Goal: Transaction & Acquisition: Purchase product/service

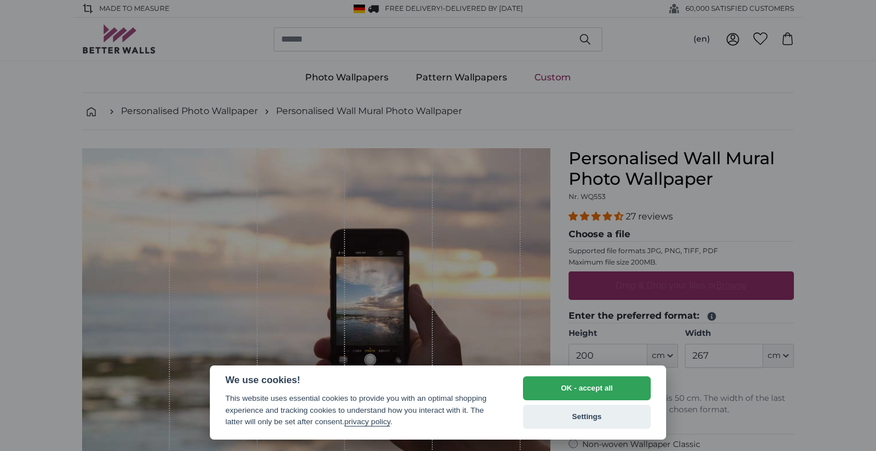
select select "**"
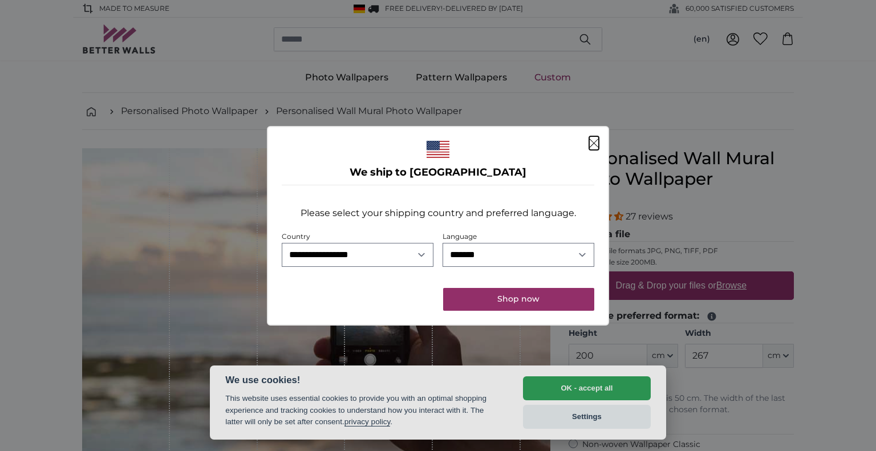
click at [596, 143] on icon "Close" at bounding box center [594, 143] width 9 height 9
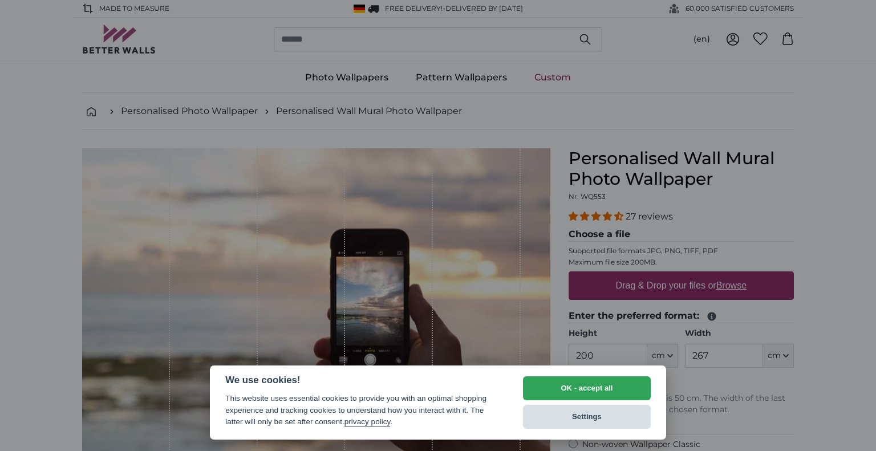
click at [604, 414] on button "Settings" at bounding box center [587, 417] width 128 height 24
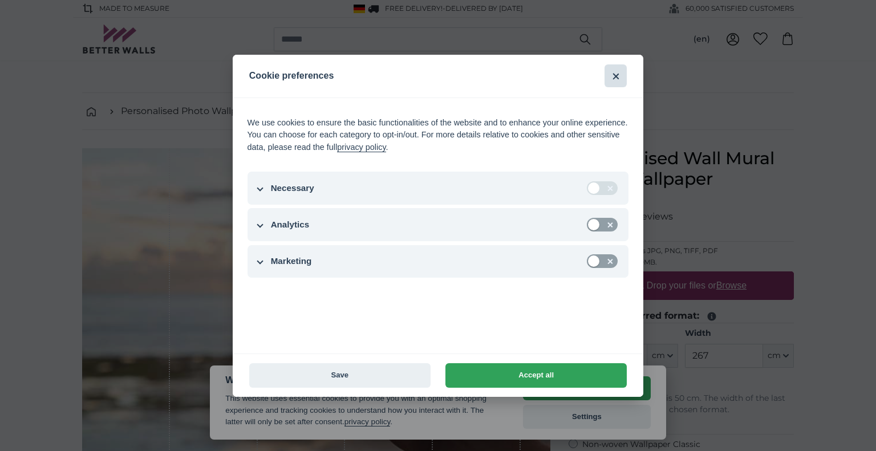
click at [619, 82] on button "Accept all" at bounding box center [616, 75] width 22 height 22
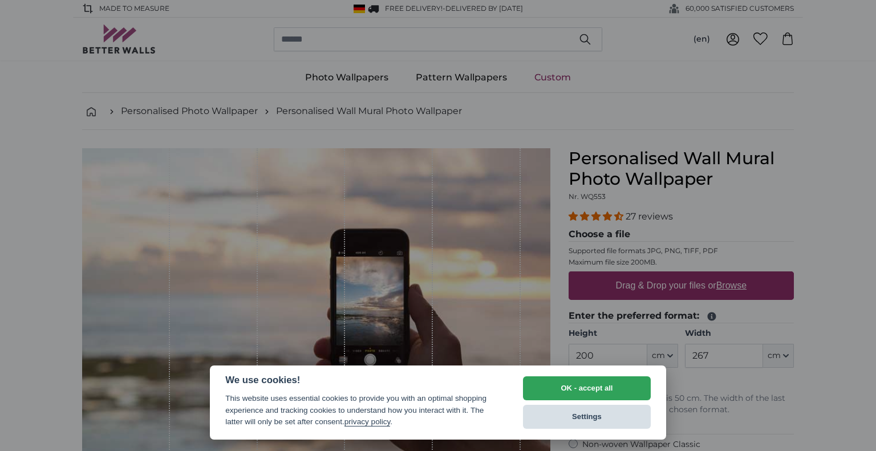
click at [605, 417] on button "Settings" at bounding box center [587, 417] width 128 height 24
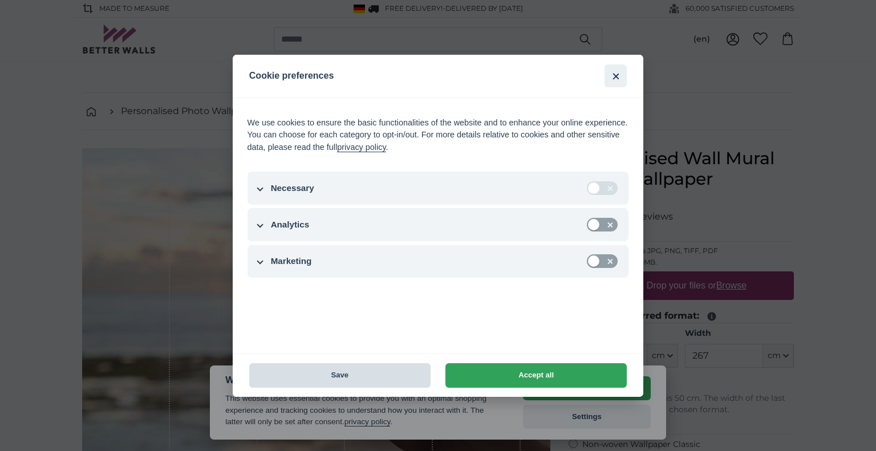
click at [366, 375] on button "Save" at bounding box center [339, 375] width 181 height 25
